Goal: Information Seeking & Learning: Check status

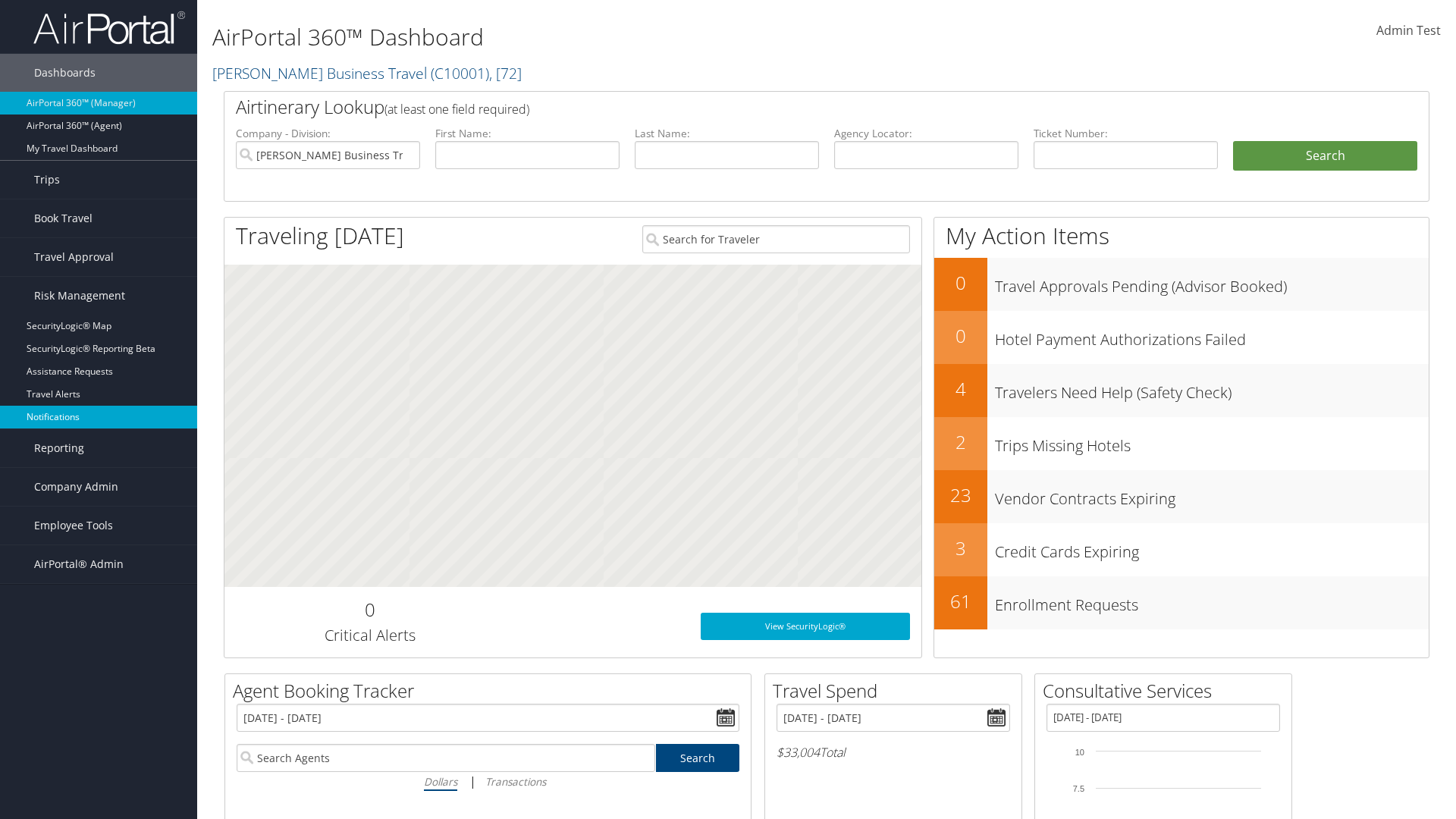
click at [98, 418] on link "Notifications" at bounding box center [98, 417] width 198 height 22
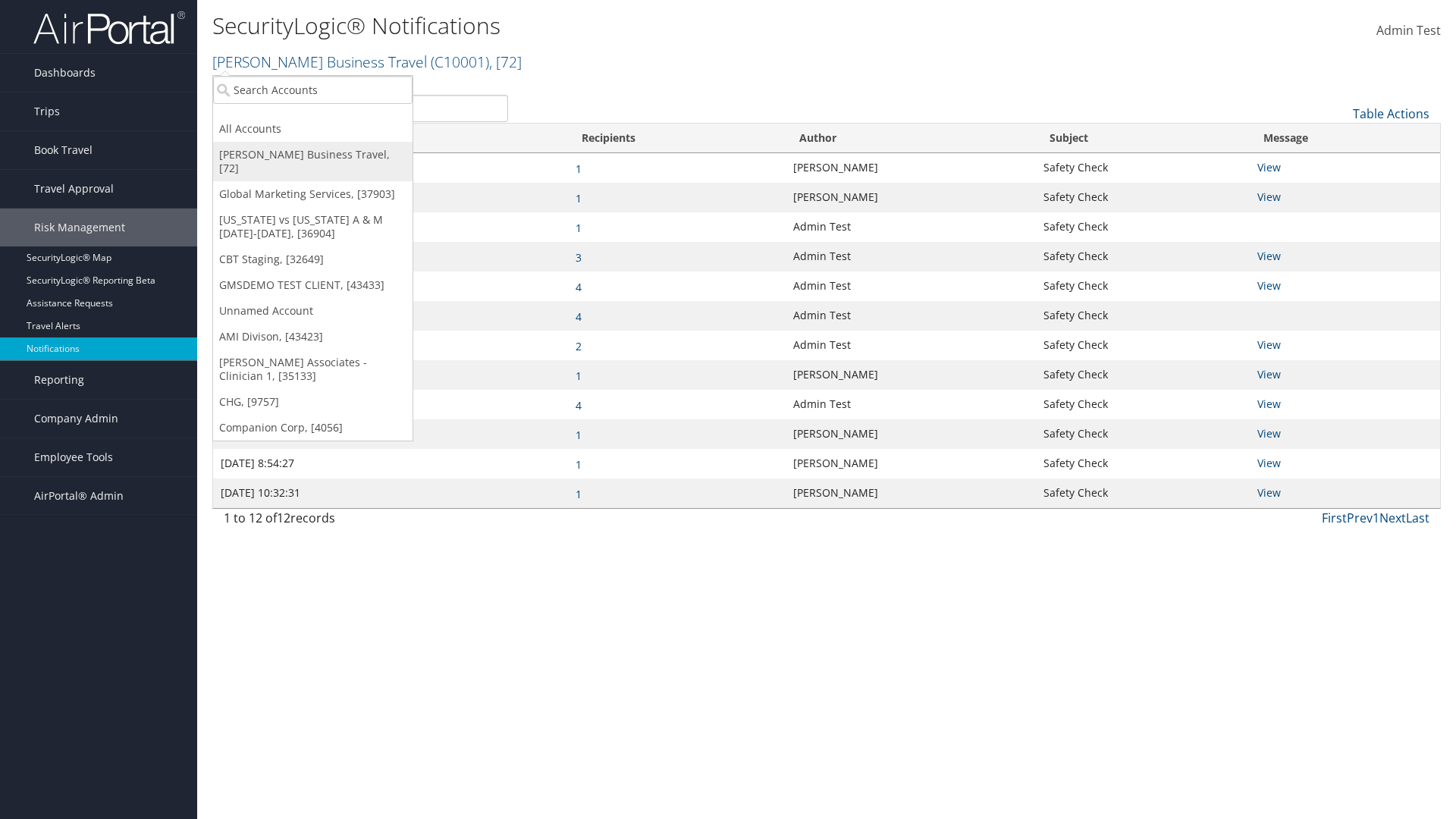
click at [313, 155] on link "[PERSON_NAME] Business Travel, [72]" at bounding box center [312, 162] width 199 height 39
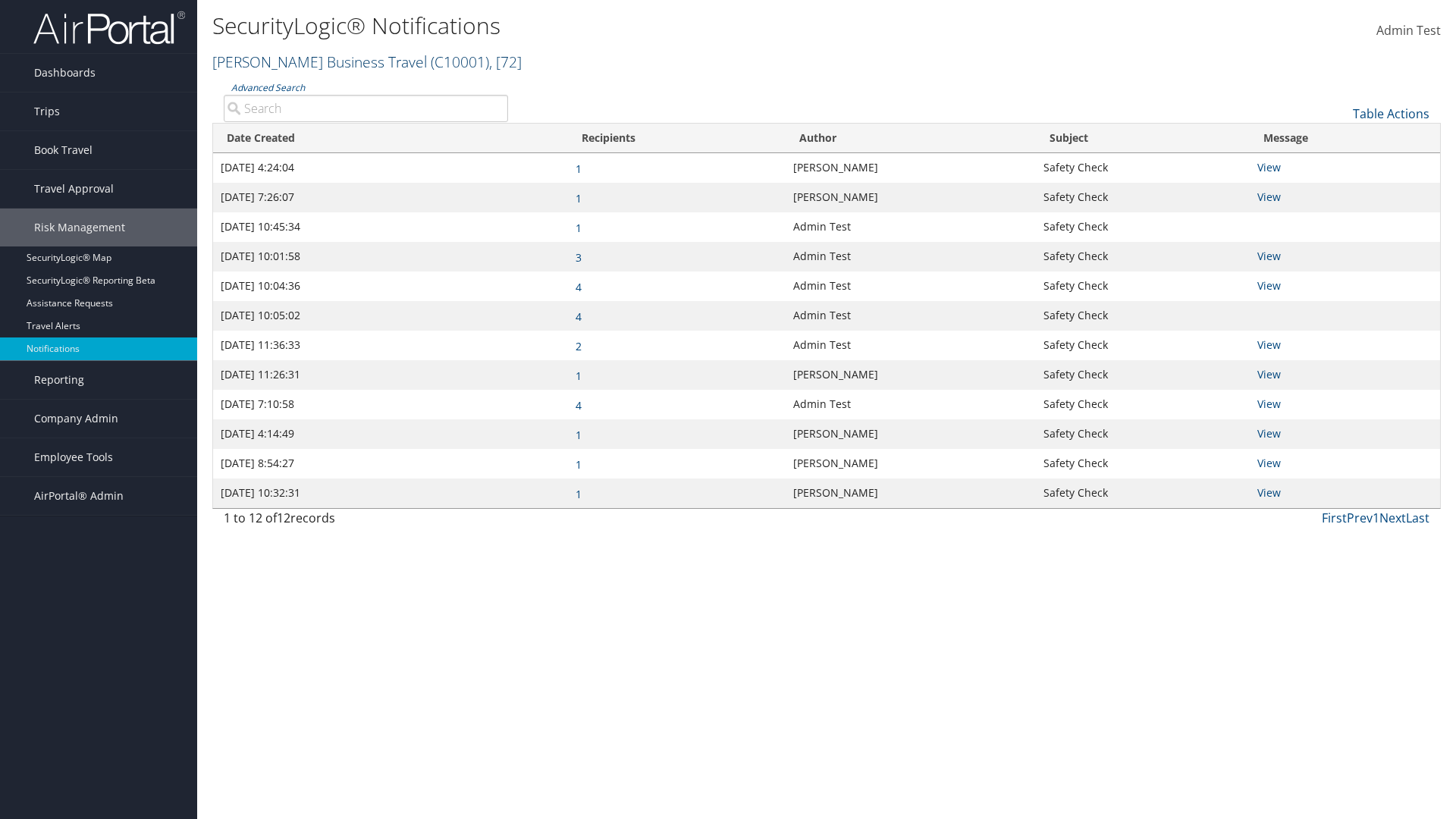
click at [313, 62] on link "Christopherson Business Travel ( C10001 ) , [ 72 ]" at bounding box center [367, 62] width 309 height 21
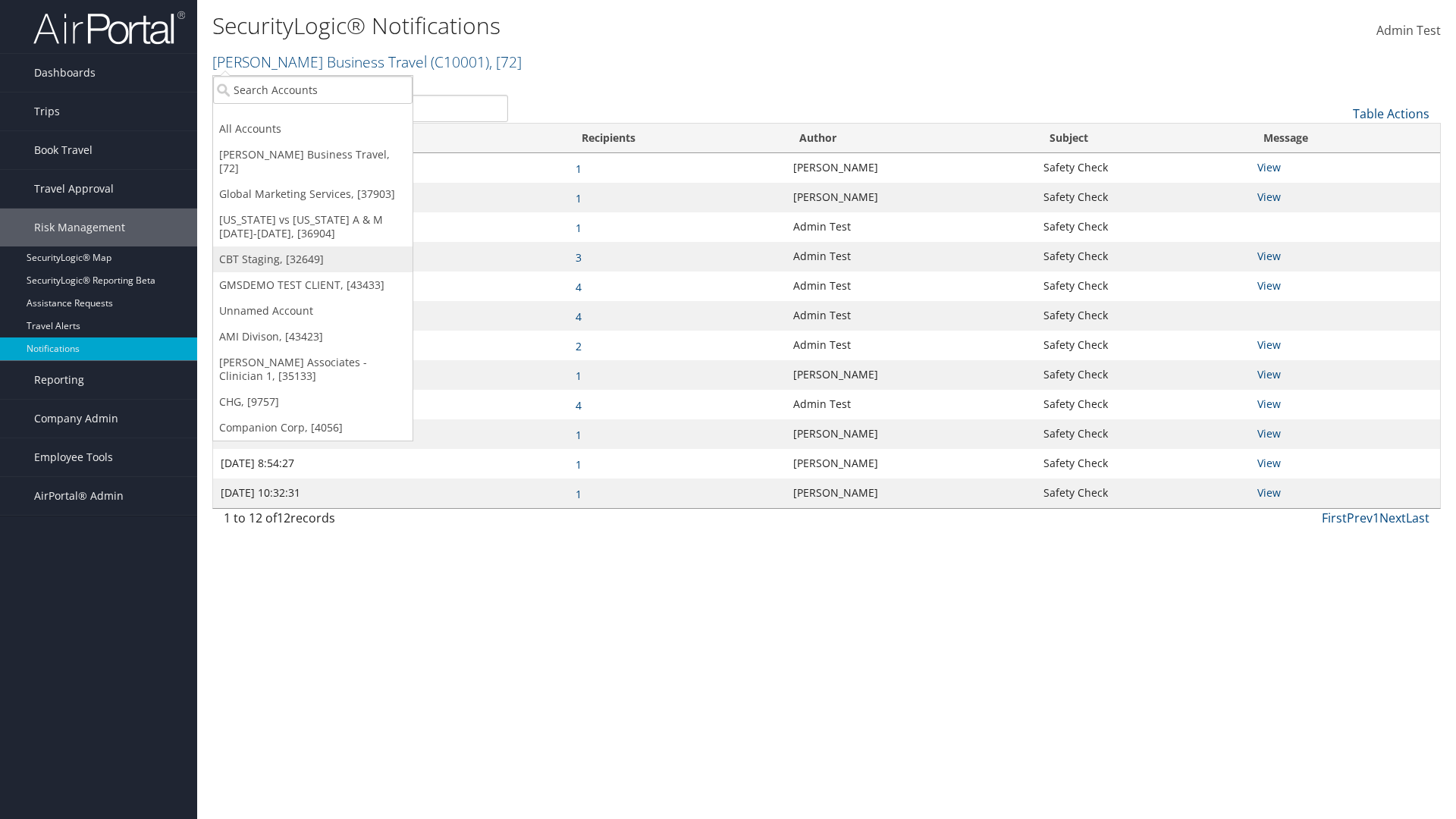
click at [313, 247] on link "CBT Staging, [32649]" at bounding box center [312, 259] width 199 height 26
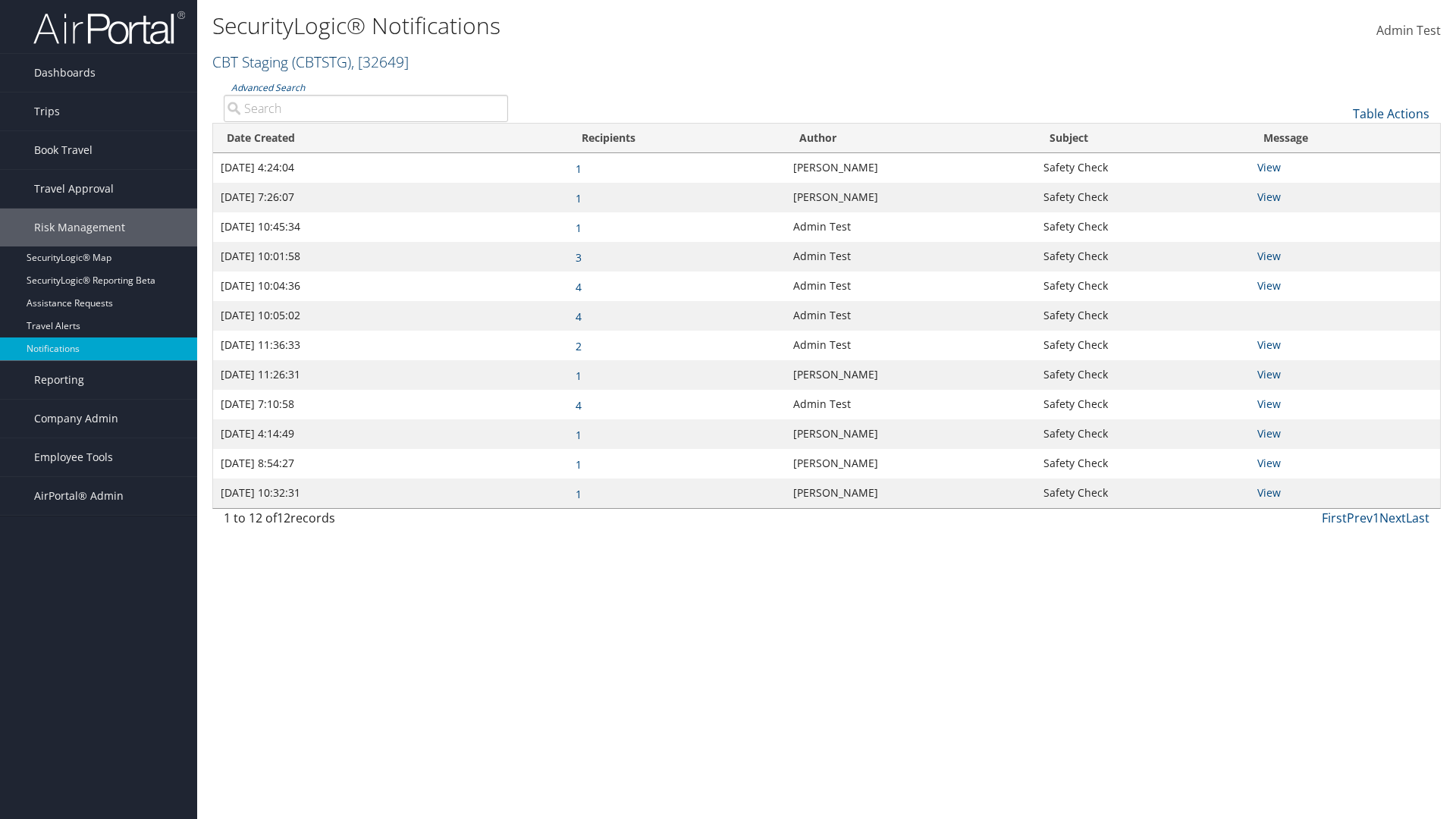
click at [250, 62] on link "CBT Staging ( CBTSTG ) , [ 32649 ]" at bounding box center [311, 62] width 197 height 21
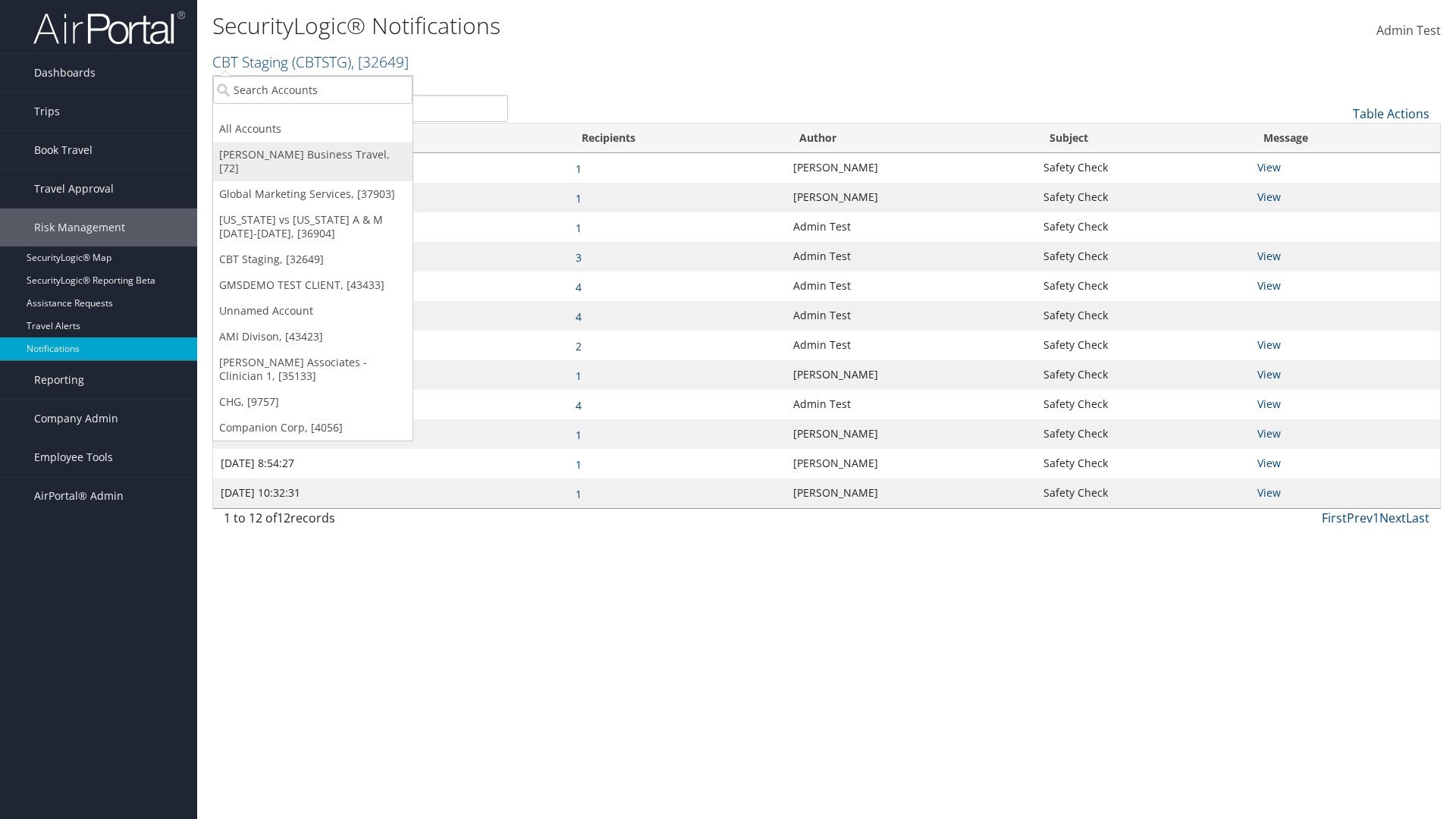
click at [313, 155] on link "[PERSON_NAME] Business Travel, [72]" at bounding box center [312, 162] width 199 height 39
